Goal: Find specific page/section: Find specific page/section

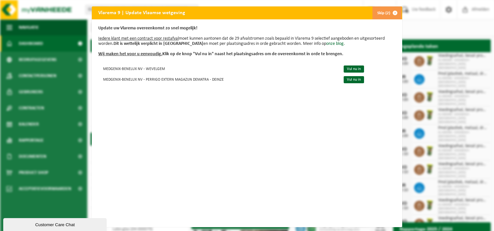
click at [381, 12] on button "Skip (2)" at bounding box center [386, 12] width 29 height 13
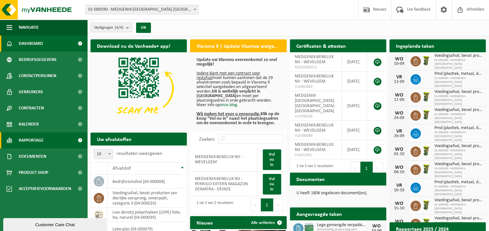
click at [81, 139] on span at bounding box center [80, 141] width 15 height 16
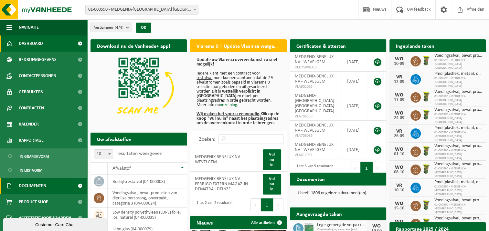
click at [78, 185] on span at bounding box center [80, 186] width 15 height 16
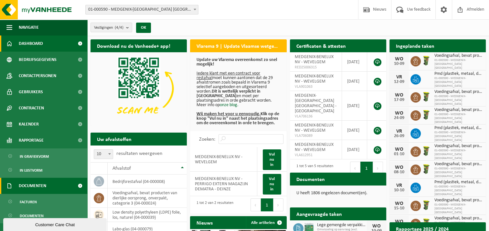
click at [75, 186] on span at bounding box center [80, 186] width 15 height 16
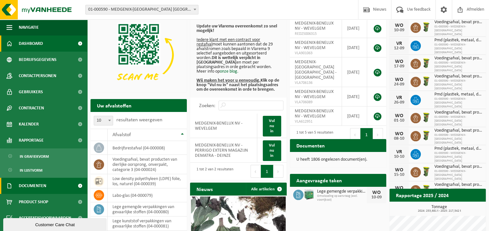
scroll to position [97, 0]
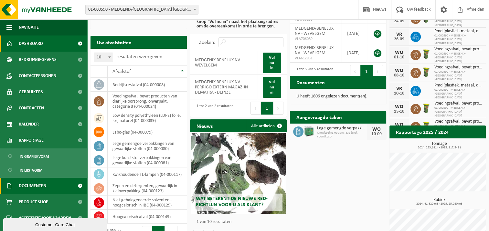
click at [41, 190] on span "Documenten" at bounding box center [32, 186] width 27 height 16
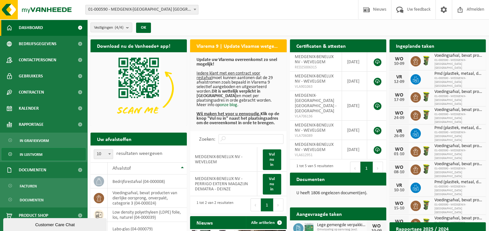
scroll to position [25, 0]
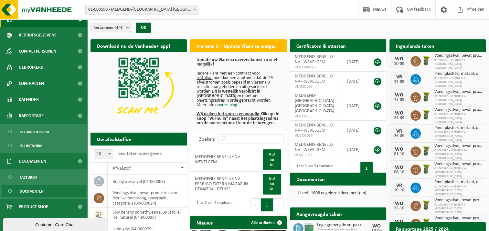
click at [35, 187] on span "Documenten" at bounding box center [32, 192] width 24 height 12
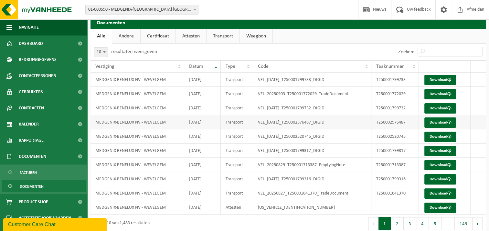
scroll to position [31, 0]
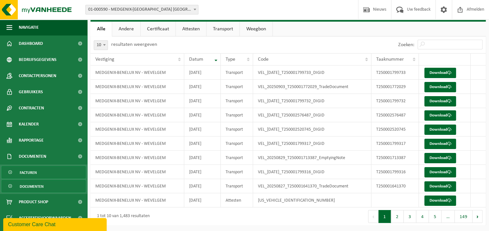
click at [34, 175] on span "Facturen" at bounding box center [28, 173] width 17 height 12
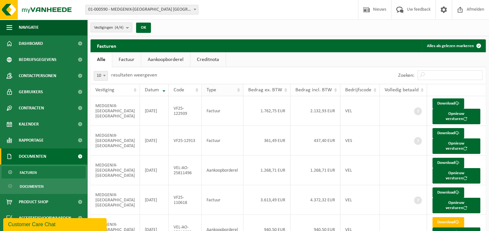
click at [234, 90] on th "Type" at bounding box center [223, 90] width 42 height 12
click at [176, 59] on link "Aankoopborderel" at bounding box center [165, 59] width 49 height 15
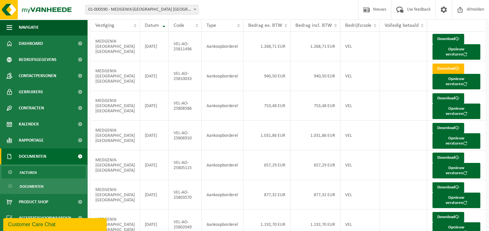
scroll to position [32, 0]
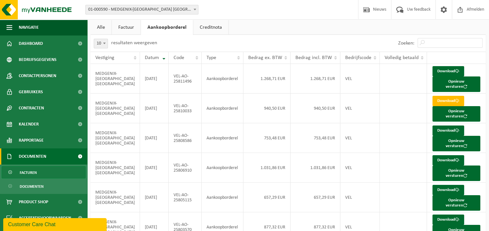
click at [186, 3] on div "Vestiging: 01-000590 - MEDGENIX-BENELUX NV - WEVELGEM 10-964492 - MEDGENIX- PER…" at bounding box center [244, 10] width 489 height 20
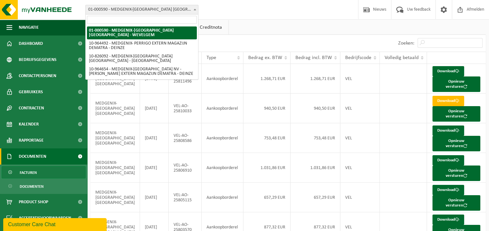
click at [188, 5] on span "01-000590 - MEDGENIX-[GEOGRAPHIC_DATA] [GEOGRAPHIC_DATA] - WEVELGEM" at bounding box center [142, 9] width 112 height 9
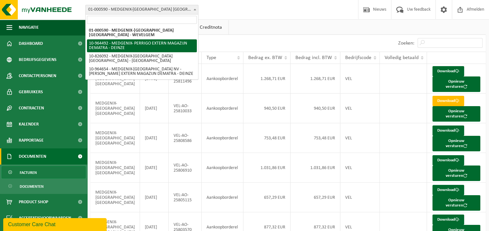
select select "151759"
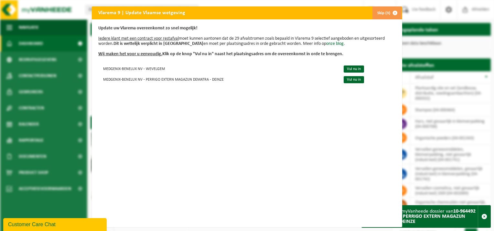
click at [380, 13] on button "Skip (3)" at bounding box center [386, 12] width 29 height 13
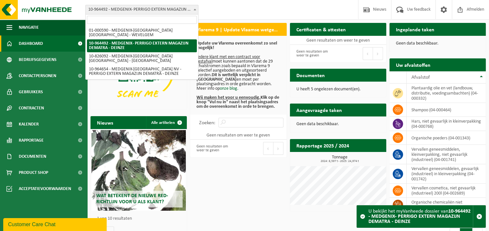
click at [166, 11] on span "10-964492 - MEDGENIX- PERRIGO EXTERN MAGAZIJN DEMATRA - DEINZE" at bounding box center [142, 9] width 112 height 9
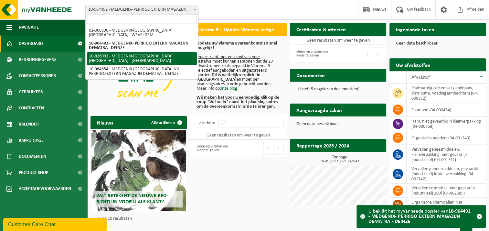
select select "89744"
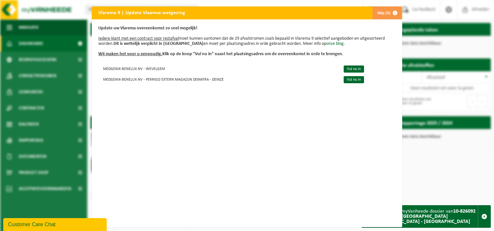
click at [378, 11] on button "Skip (3)" at bounding box center [386, 12] width 29 height 13
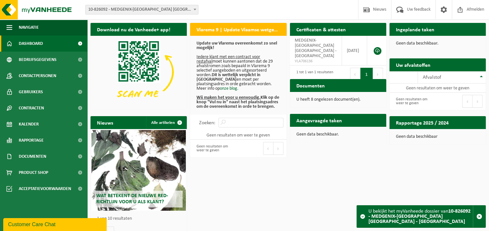
click at [168, 8] on span "10-826092 - MEDGENIX-[GEOGRAPHIC_DATA] [GEOGRAPHIC_DATA] - [GEOGRAPHIC_DATA]" at bounding box center [142, 9] width 112 height 9
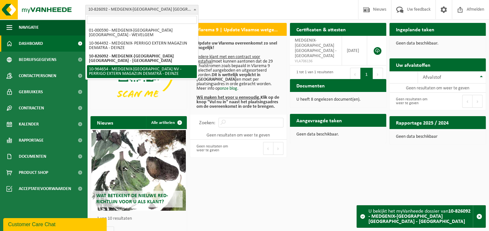
select select "151856"
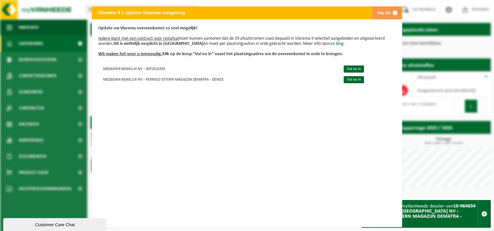
click at [374, 12] on button "Skip (3)" at bounding box center [386, 12] width 29 height 13
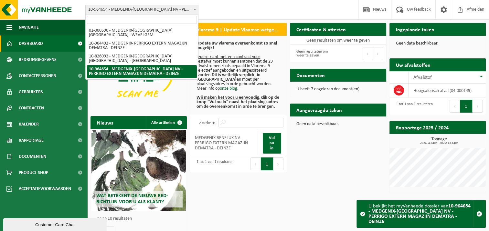
click at [138, 6] on span "10-964654 - MEDGENIX-[GEOGRAPHIC_DATA] NV - PERRIGO EXTERN MAGAZIJN DEMATRA - D…" at bounding box center [142, 9] width 112 height 9
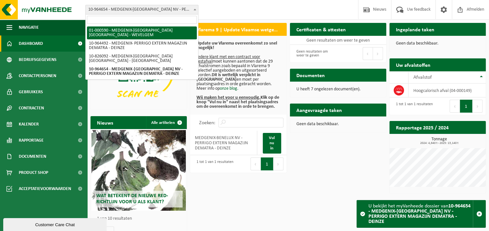
select select "6838"
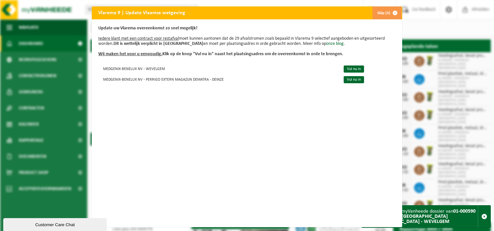
click at [378, 11] on button "Skip (3)" at bounding box center [386, 12] width 29 height 13
